Goal: Task Accomplishment & Management: Use online tool/utility

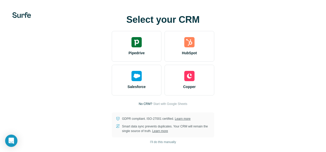
click at [262, 56] on div "Select your CRM Pipedrive HubSpot Salesforce Copper No CRM? Start with Google S…" at bounding box center [162, 76] width 305 height 123
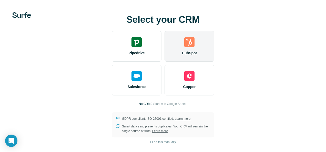
click at [190, 40] on img at bounding box center [189, 42] width 10 height 10
